Goal: Find specific page/section: Find specific page/section

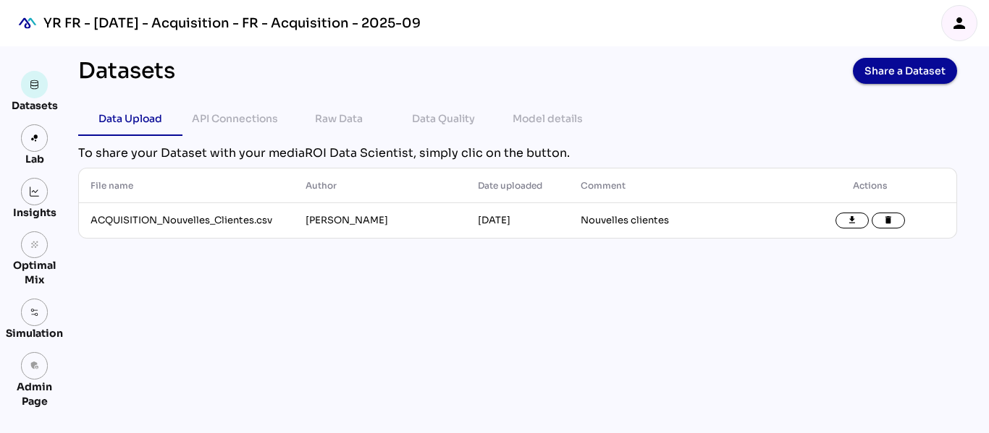
click at [959, 25] on icon "person" at bounding box center [958, 22] width 17 height 17
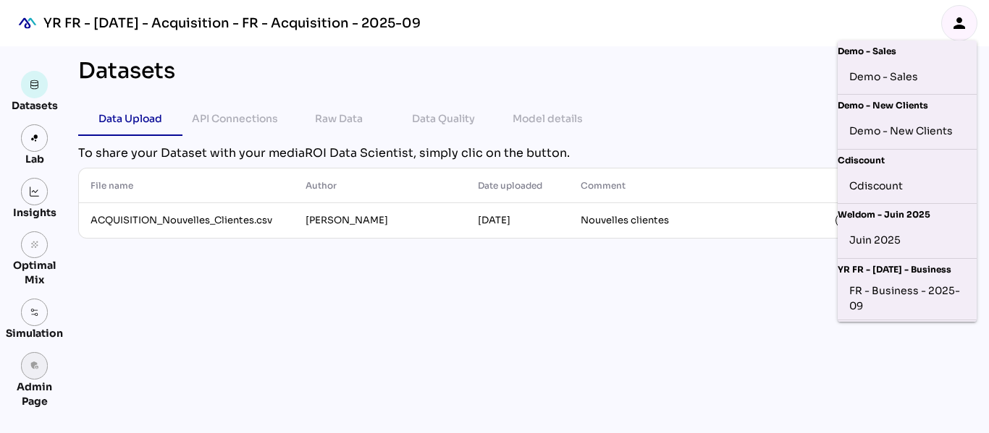
click at [35, 367] on icon "admin_panel_settings" at bounding box center [35, 366] width 10 height 10
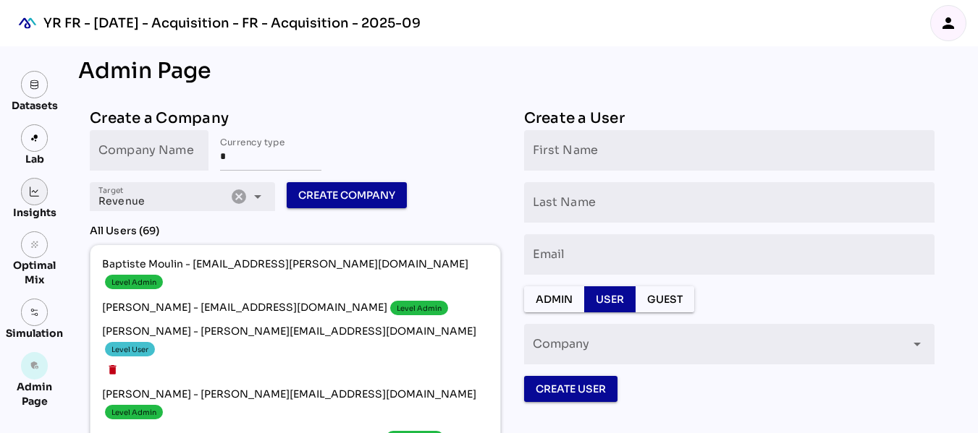
click at [41, 192] on link at bounding box center [34, 191] width 27 height 27
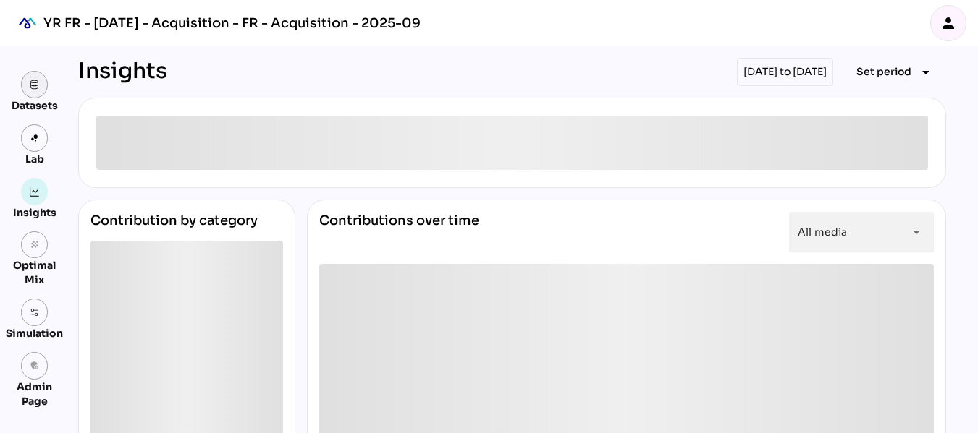
click at [32, 80] on img at bounding box center [35, 85] width 10 height 10
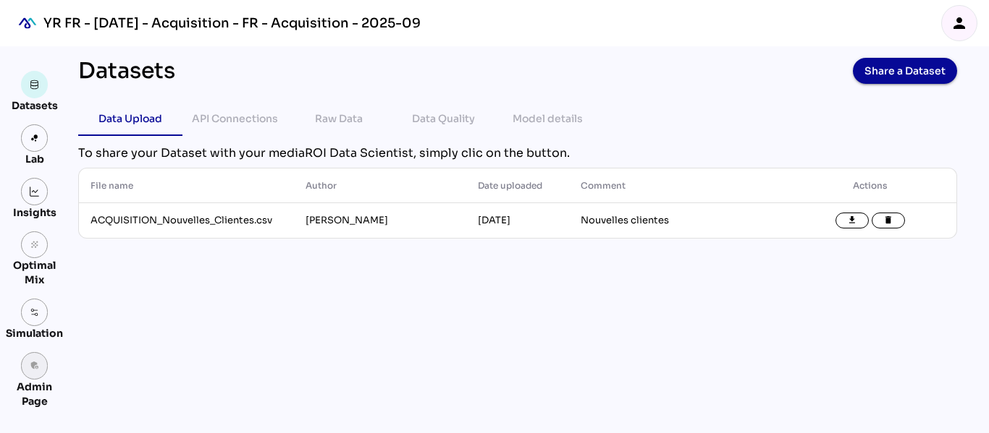
click at [38, 373] on link "admin_panel_settings" at bounding box center [34, 365] width 27 height 27
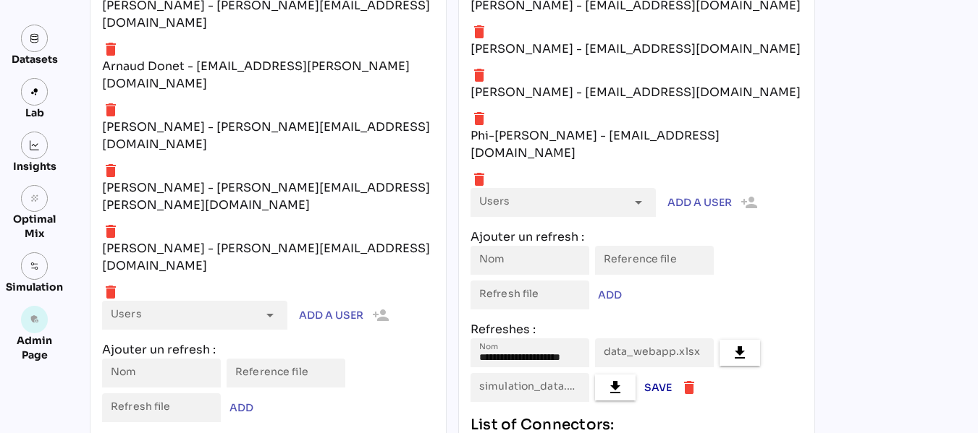
scroll to position [6742, 0]
